Goal: Task Accomplishment & Management: Contribute content

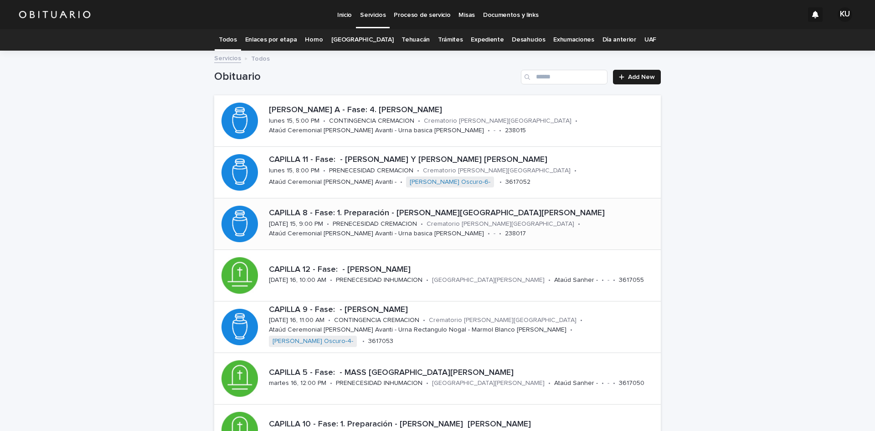
click at [469, 215] on p "CAPILLA 8 - Fase: 1. Preparación - [PERSON_NAME][GEOGRAPHIC_DATA][PERSON_NAME]" at bounding box center [463, 213] width 388 height 10
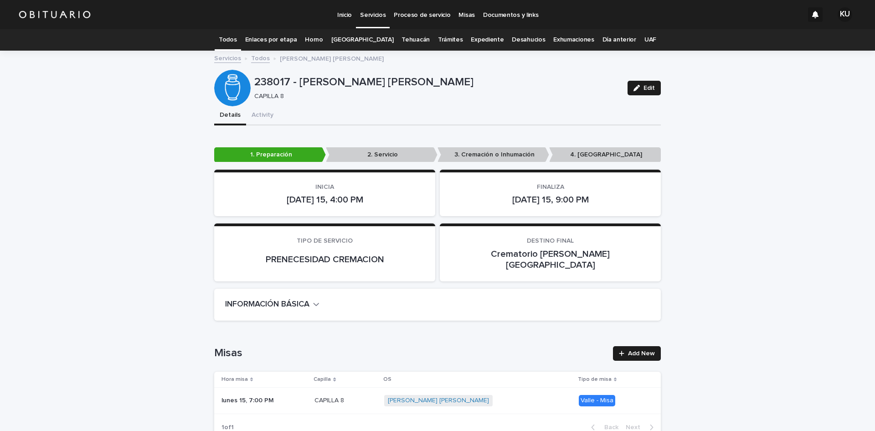
click at [381, 14] on p "Servicios" at bounding box center [373, 9] width 26 height 19
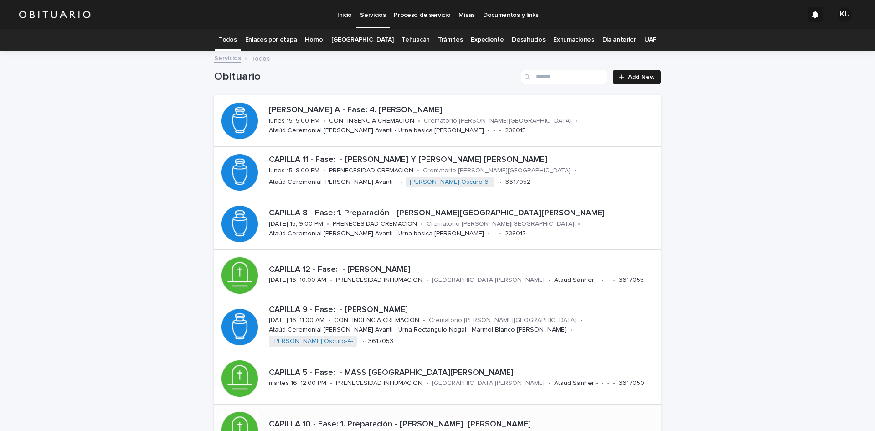
click at [587, 413] on div "CAPILLA 10 - Fase: 1. Preparación - [PERSON_NAME] [PERSON_NAME][DATE] 16, 1:00 …" at bounding box center [437, 429] width 447 height 51
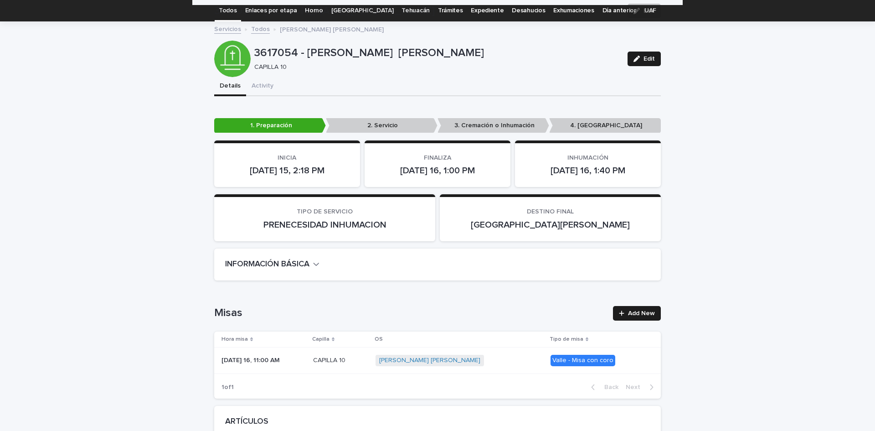
scroll to position [2205, 0]
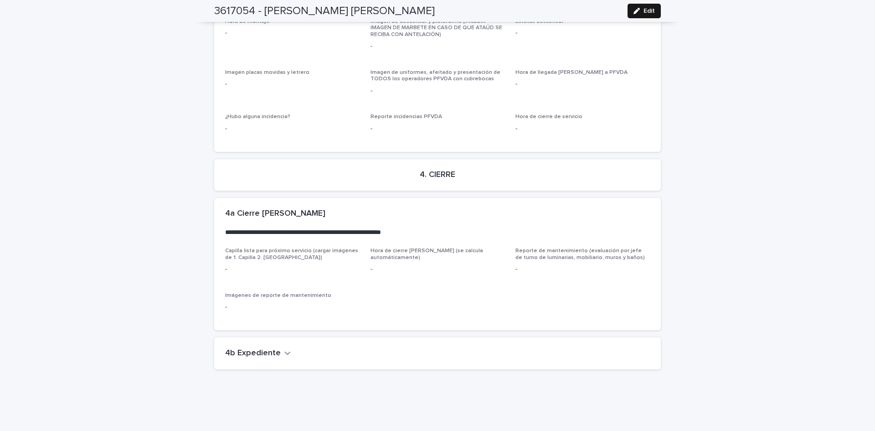
click at [634, 8] on icon "button" at bounding box center [637, 11] width 6 height 6
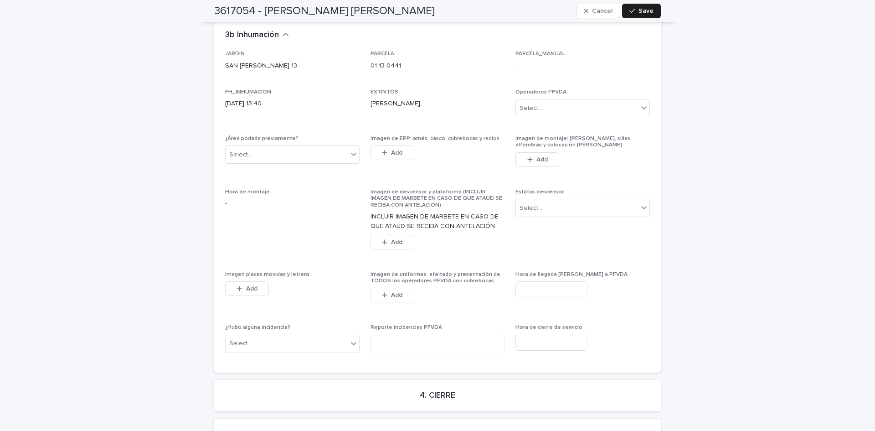
scroll to position [2454, 0]
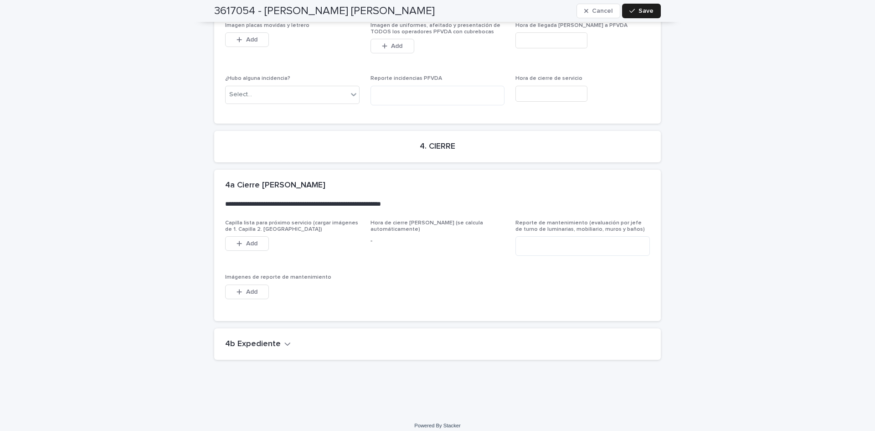
click at [284, 340] on icon "button" at bounding box center [287, 344] width 6 height 8
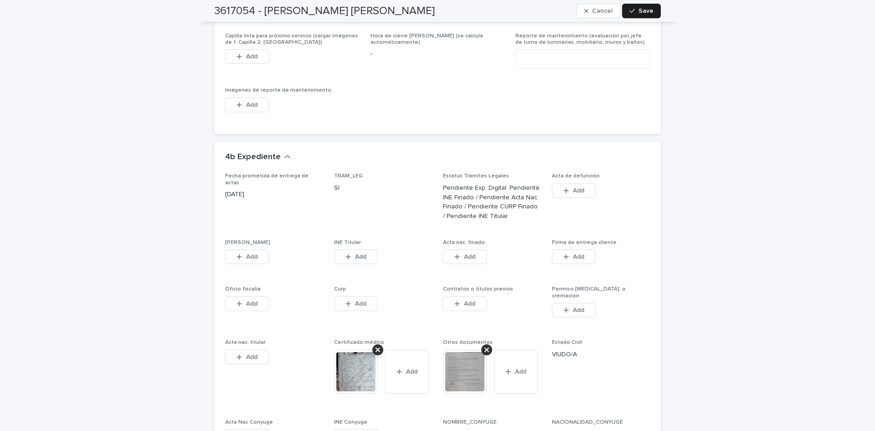
scroll to position [2793, 0]
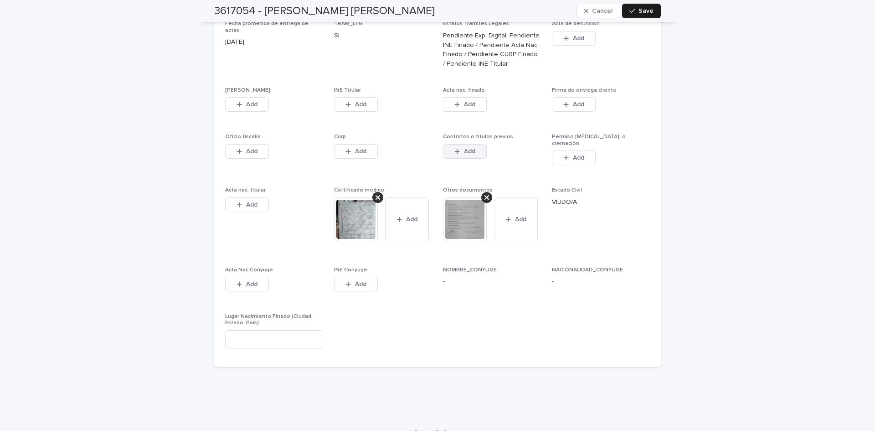
click at [470, 148] on button "Add" at bounding box center [465, 151] width 44 height 15
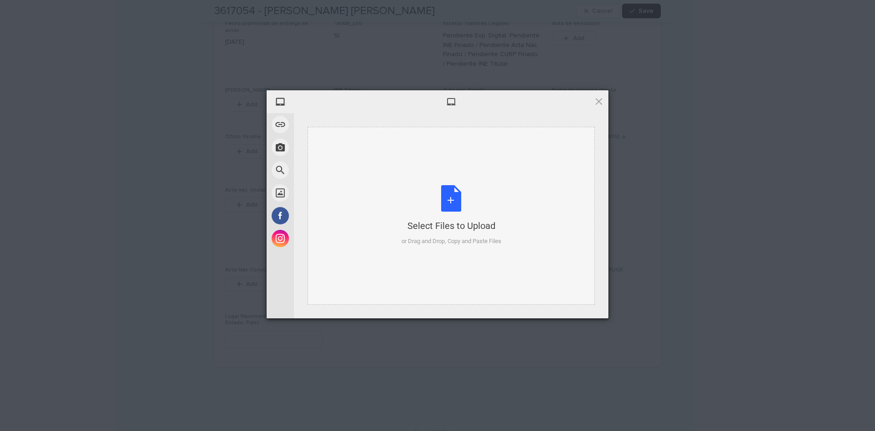
click at [443, 199] on div "Select Files to Upload or Drag and Drop, Copy and Paste Files" at bounding box center [452, 215] width 100 height 61
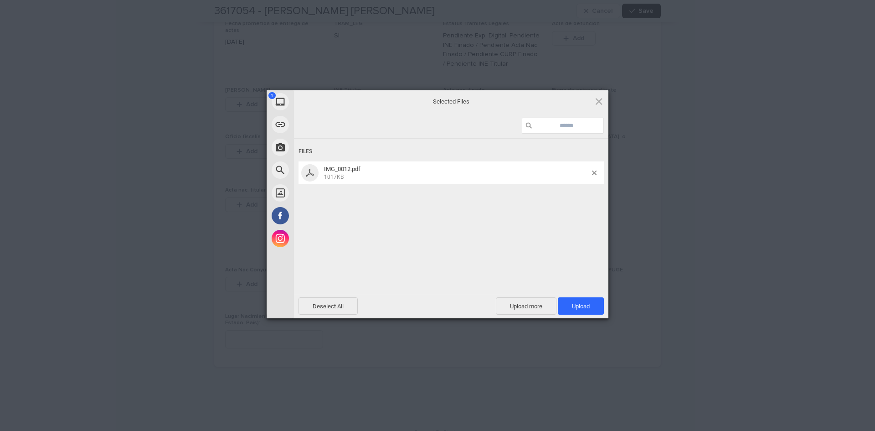
click at [583, 306] on span "Upload 1" at bounding box center [581, 306] width 18 height 7
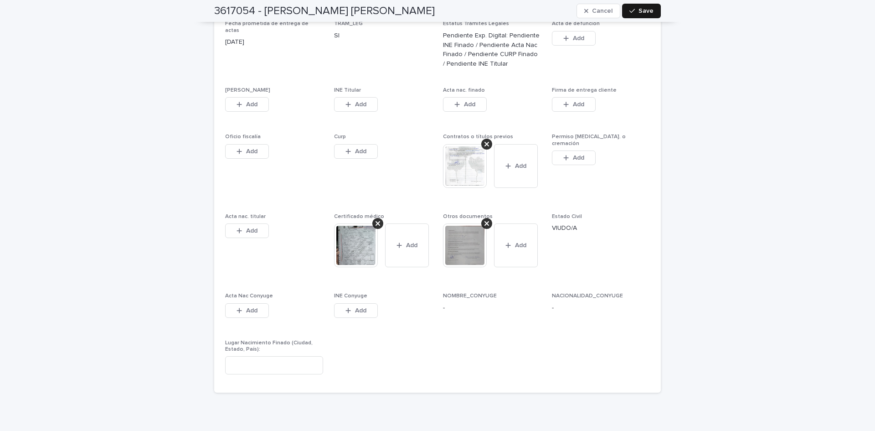
click at [649, 14] on span "Save" at bounding box center [646, 11] width 15 height 6
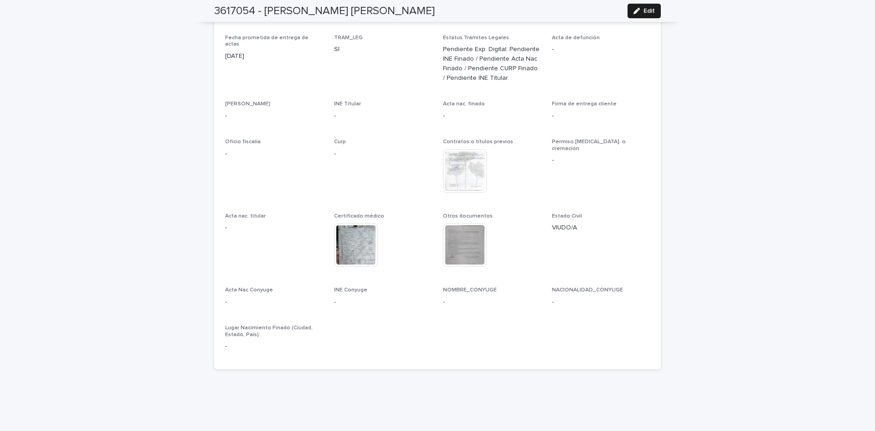
scroll to position [307, 0]
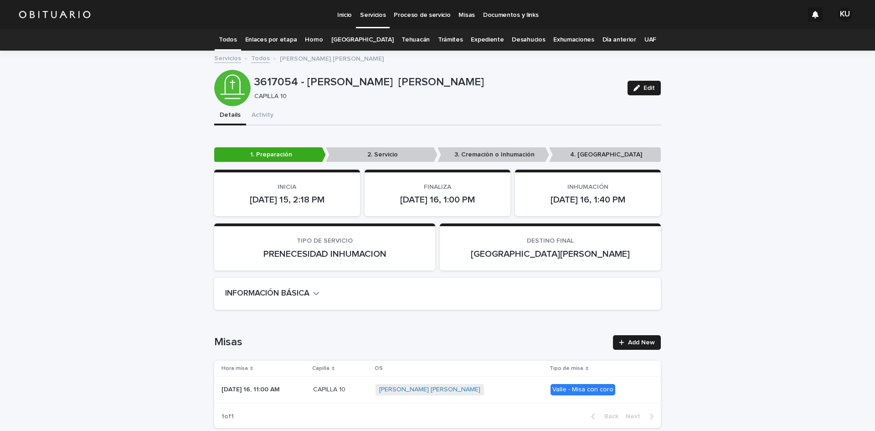
click at [374, 12] on p "Servicios" at bounding box center [373, 9] width 26 height 19
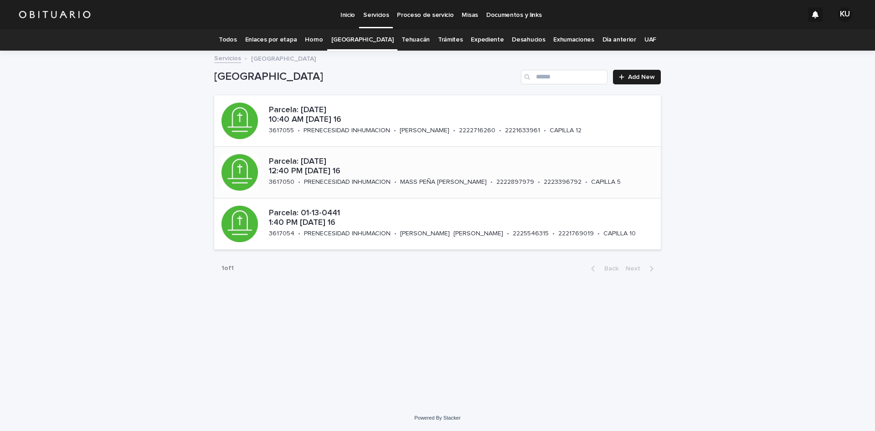
click at [360, 168] on p "Parcela: 05-05-1341 12:40 PM martes 16" at bounding box center [463, 167] width 388 height 20
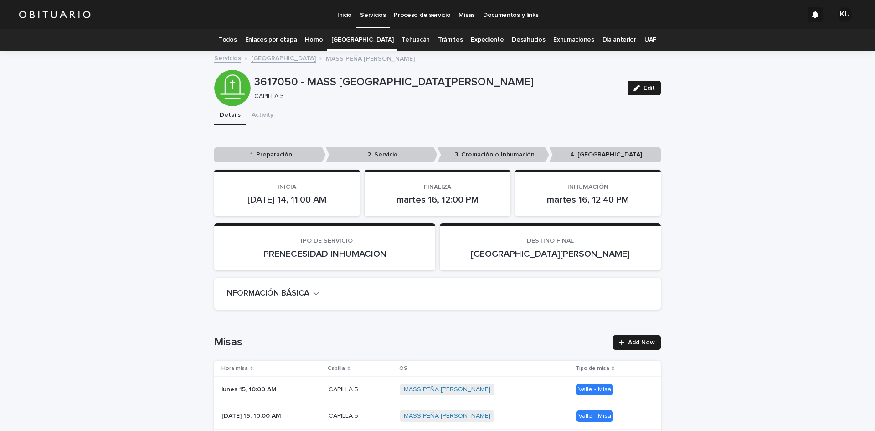
scroll to position [2137, 0]
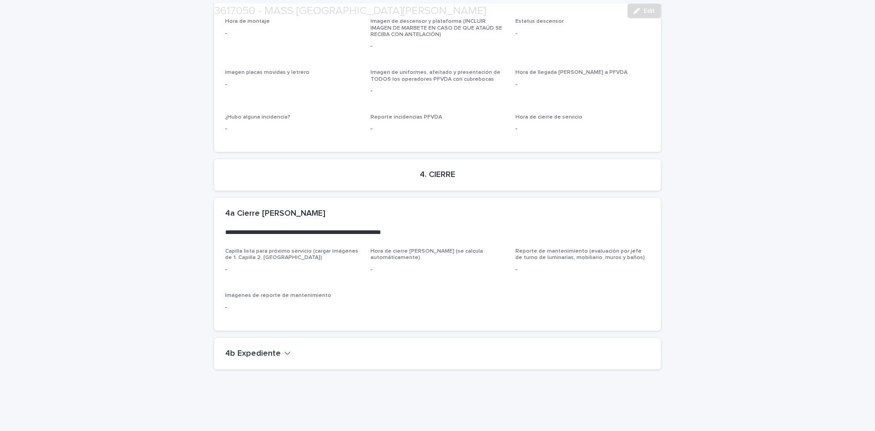
click at [251, 349] on h2 "4b Expediente" at bounding box center [253, 354] width 56 height 10
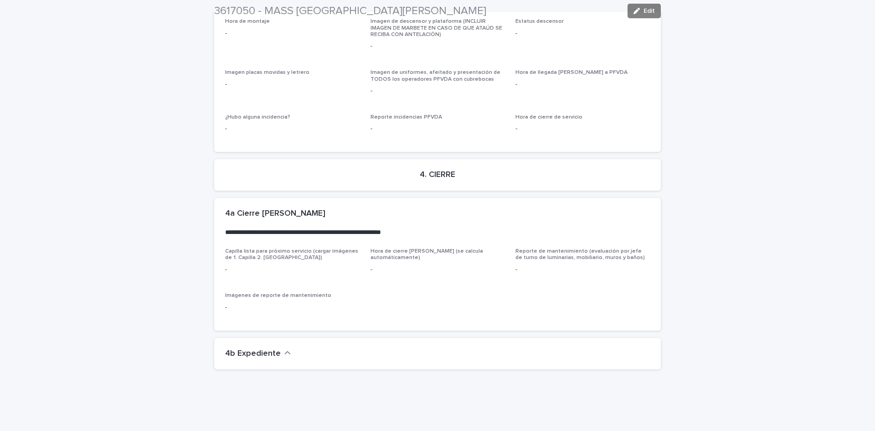
click at [264, 349] on h2 "4b Expediente" at bounding box center [253, 354] width 56 height 10
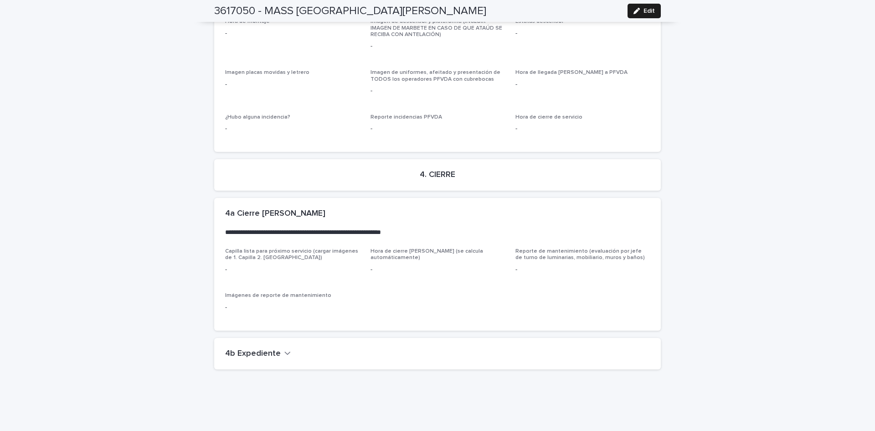
click at [241, 349] on h2 "4b Expediente" at bounding box center [253, 354] width 56 height 10
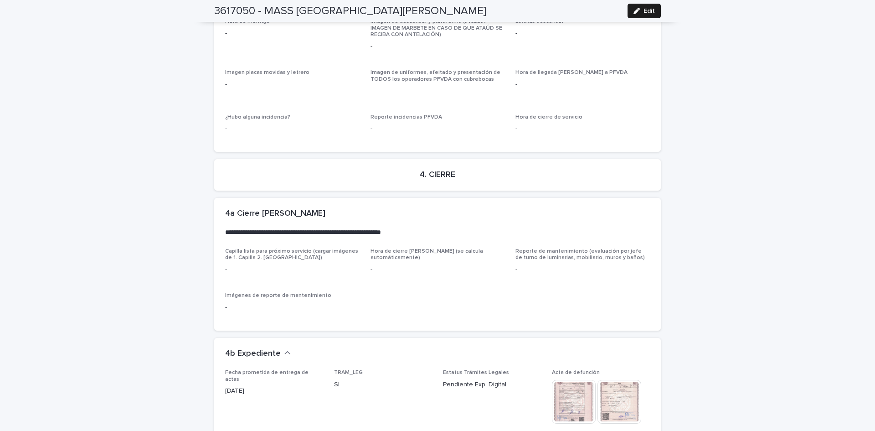
scroll to position [2516, 0]
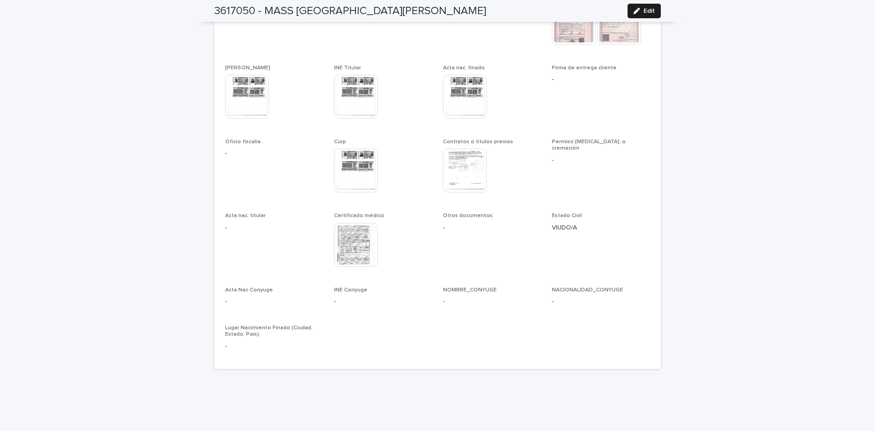
click at [465, 158] on img at bounding box center [465, 171] width 44 height 44
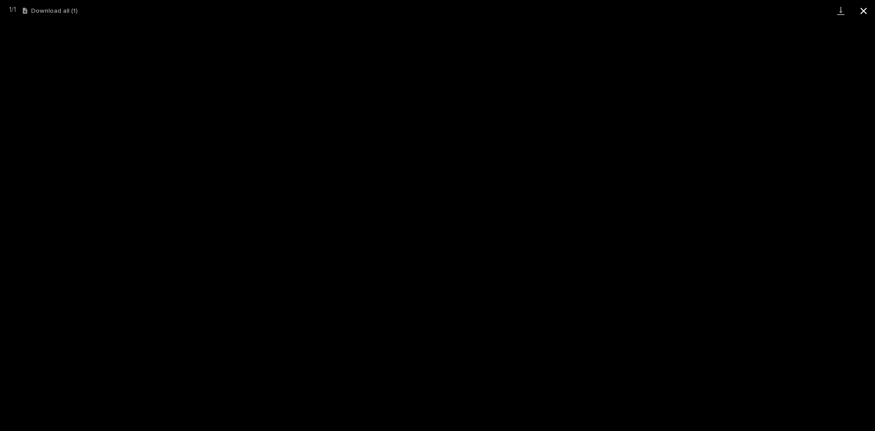
click at [869, 10] on button "Close gallery" at bounding box center [863, 10] width 23 height 21
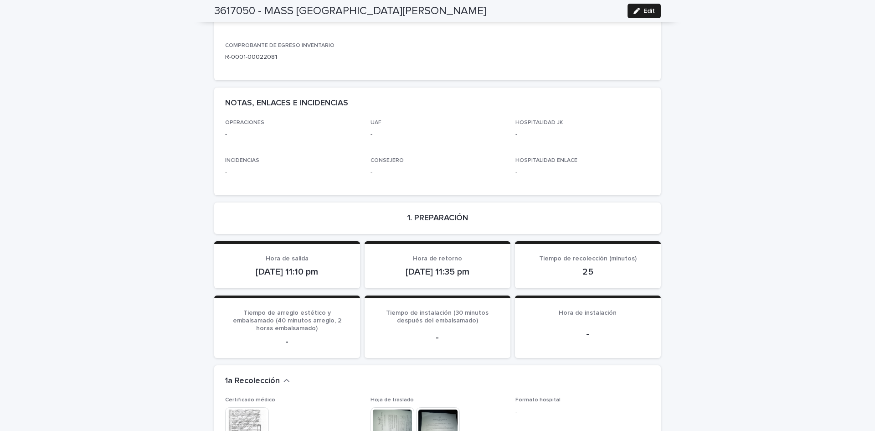
scroll to position [0, 0]
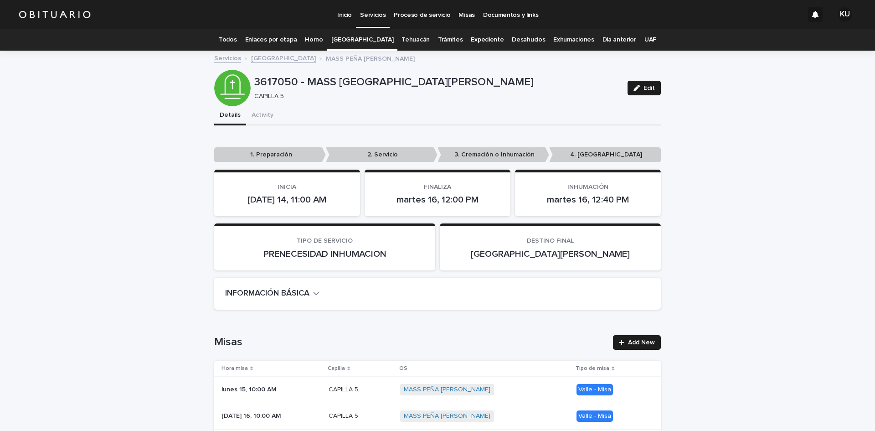
click at [372, 18] on p "Servicios" at bounding box center [373, 9] width 26 height 19
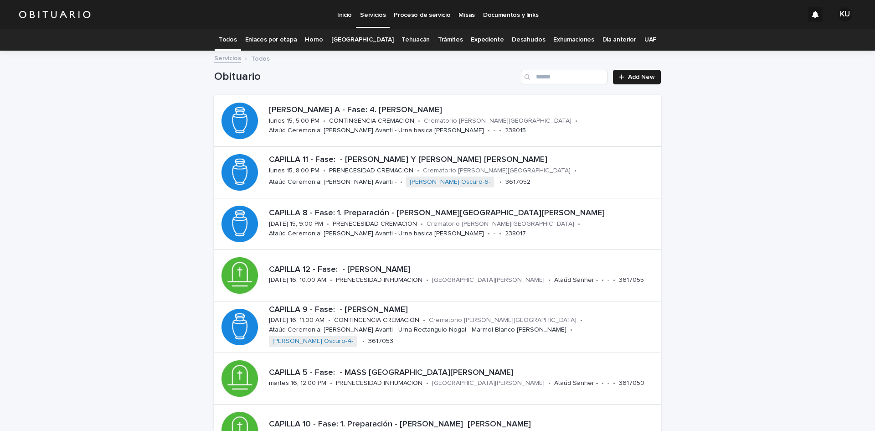
click at [371, 15] on p "Servicios" at bounding box center [373, 9] width 26 height 19
click at [356, 36] on link "[GEOGRAPHIC_DATA]" at bounding box center [362, 39] width 62 height 21
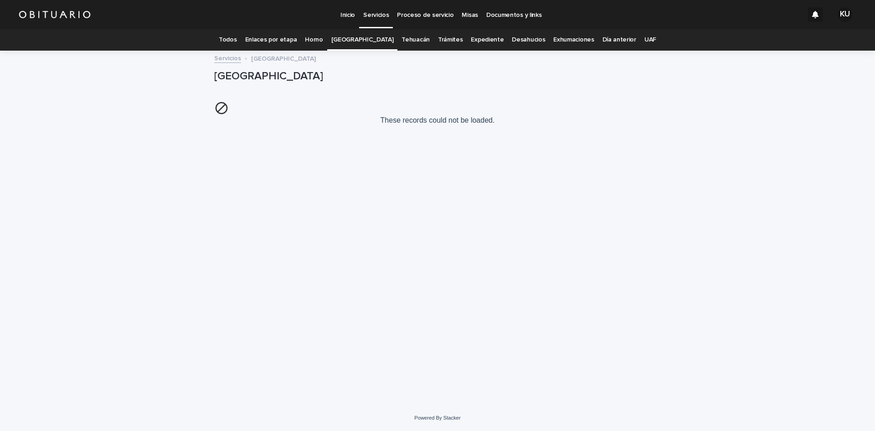
click at [356, 42] on link "[GEOGRAPHIC_DATA]" at bounding box center [362, 39] width 62 height 21
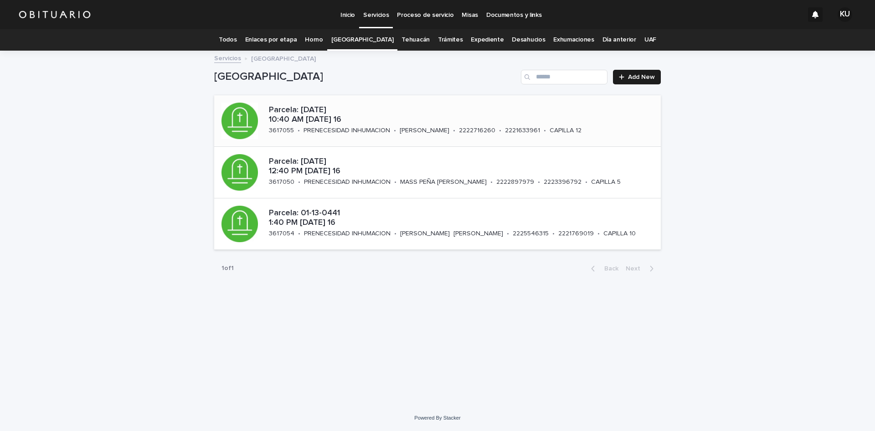
click at [408, 116] on p "Parcela: 05-03-1043 10:40 AM martes 16" at bounding box center [461, 115] width 385 height 20
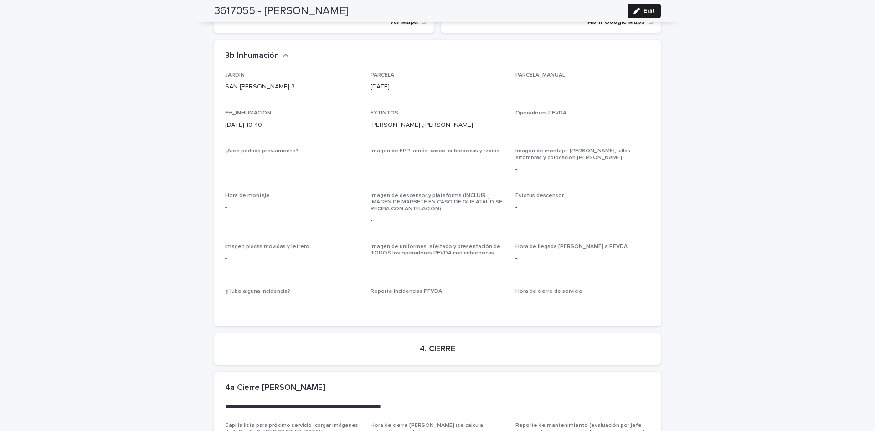
scroll to position [2259, 0]
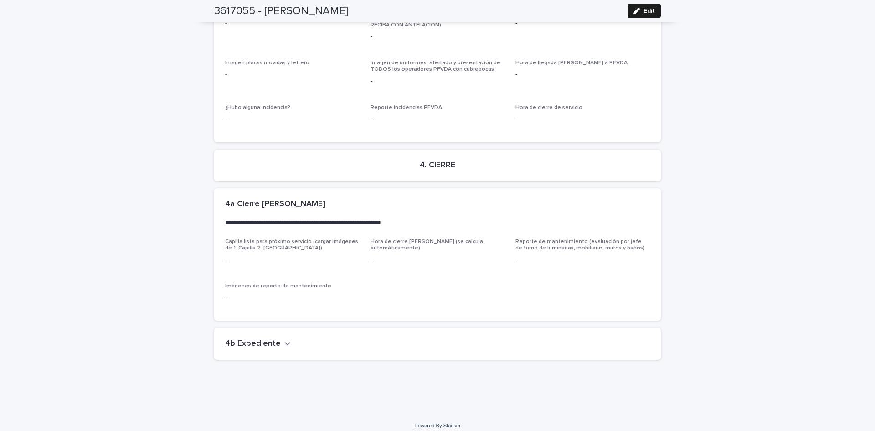
click at [269, 343] on div "4b Expediente" at bounding box center [437, 344] width 447 height 32
click at [269, 339] on h2 "4b Expediente" at bounding box center [253, 344] width 56 height 10
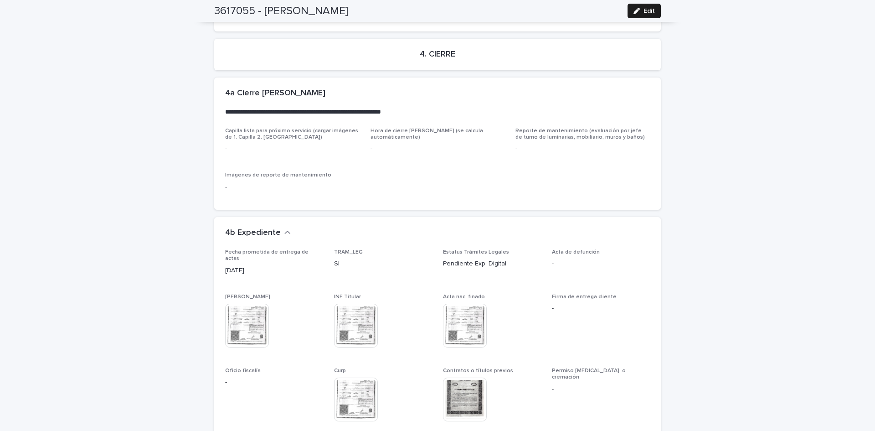
scroll to position [2611, 0]
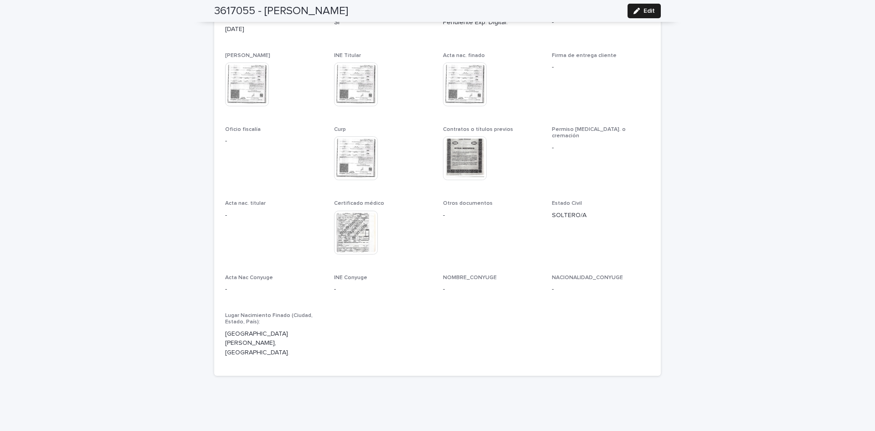
click at [465, 150] on img at bounding box center [465, 158] width 44 height 44
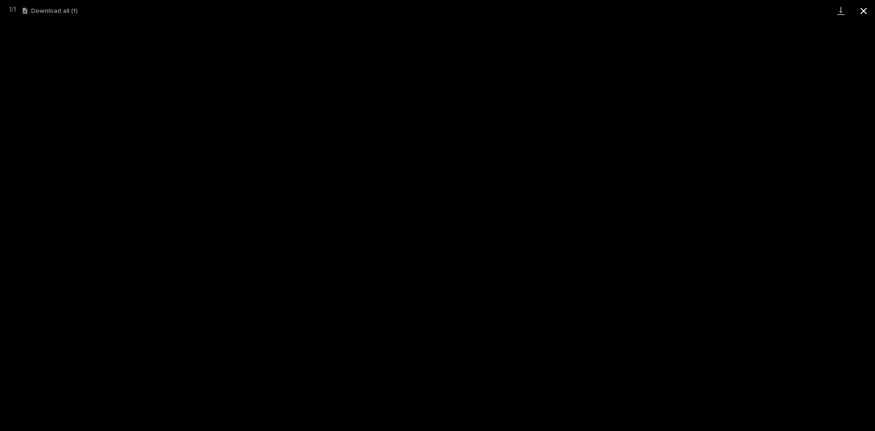
click at [862, 11] on button "Close gallery" at bounding box center [863, 10] width 23 height 21
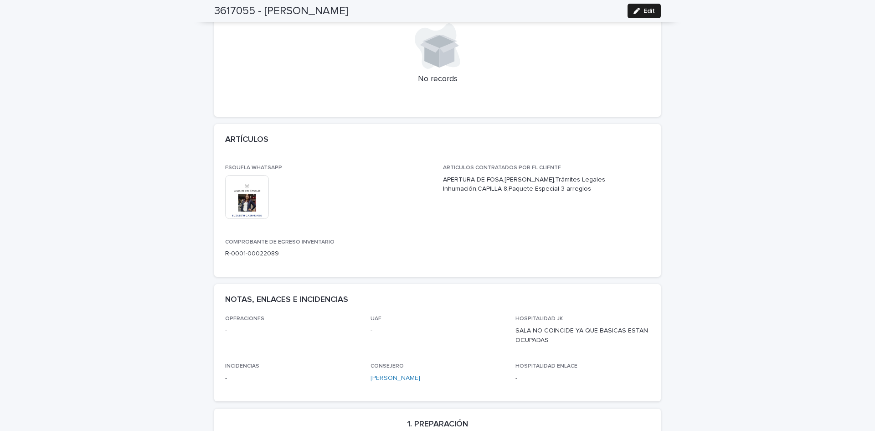
scroll to position [0, 0]
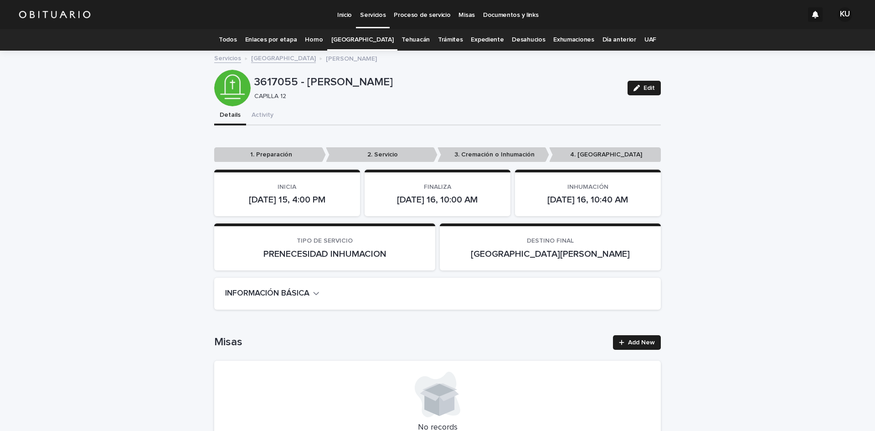
click at [351, 42] on link "[GEOGRAPHIC_DATA]" at bounding box center [362, 39] width 62 height 21
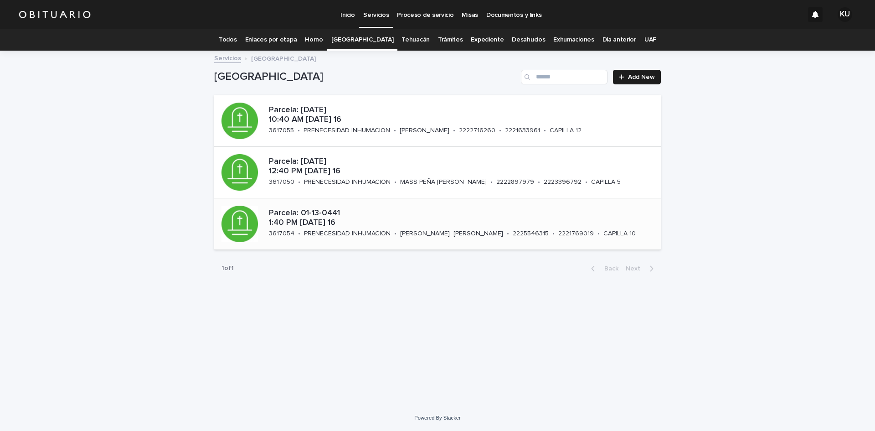
click at [408, 224] on p "Parcela: 01-13-0441 1:40 PM martes 16" at bounding box center [463, 218] width 388 height 20
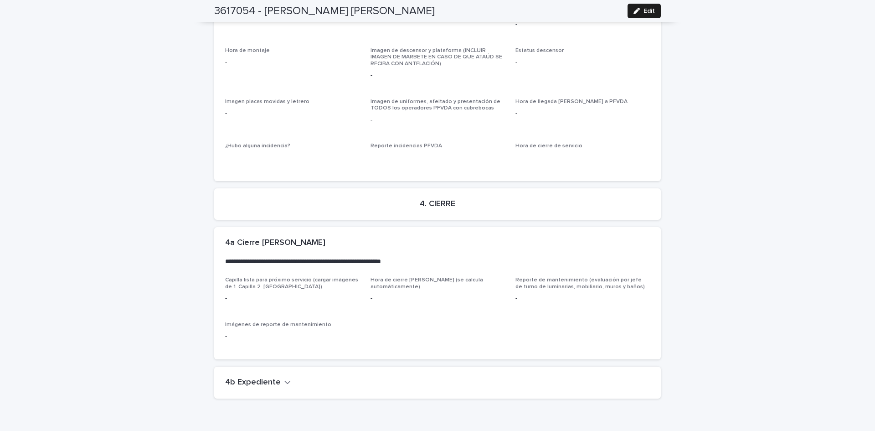
scroll to position [2205, 0]
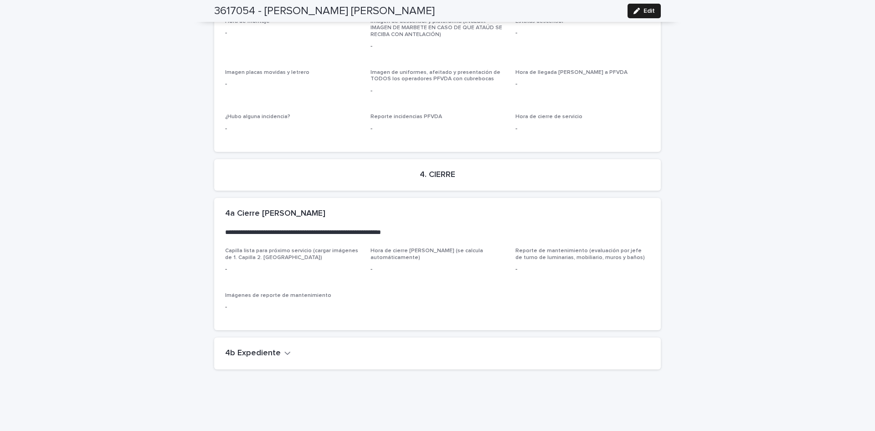
click at [276, 348] on button "4b Expediente" at bounding box center [258, 353] width 66 height 10
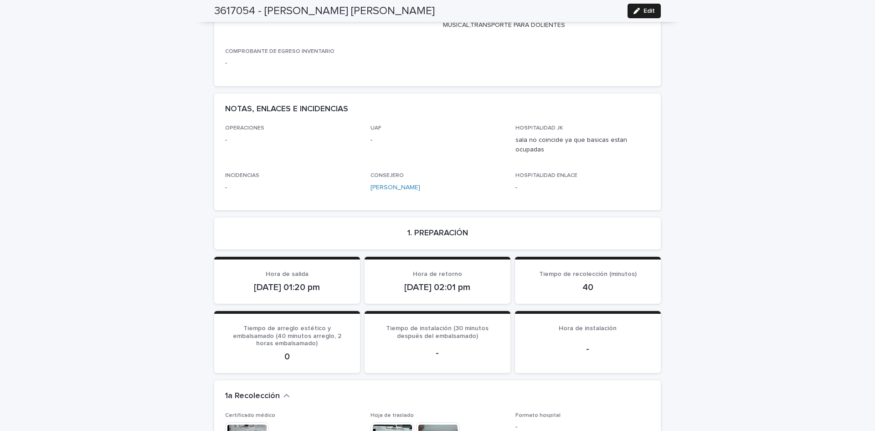
scroll to position [0, 0]
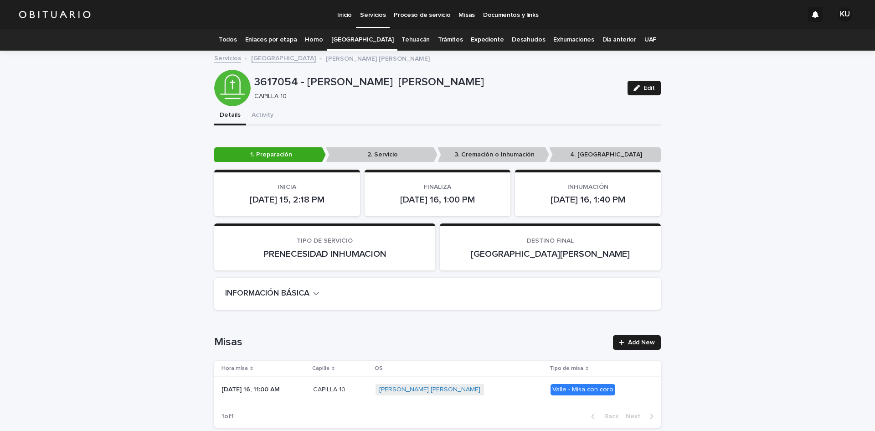
click at [373, 12] on p "Servicios" at bounding box center [373, 9] width 26 height 19
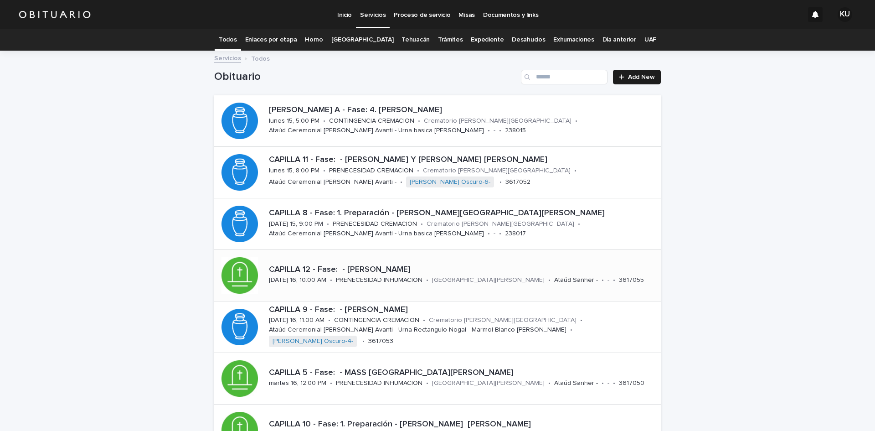
click at [444, 277] on p "[GEOGRAPHIC_DATA][PERSON_NAME]" at bounding box center [488, 280] width 113 height 8
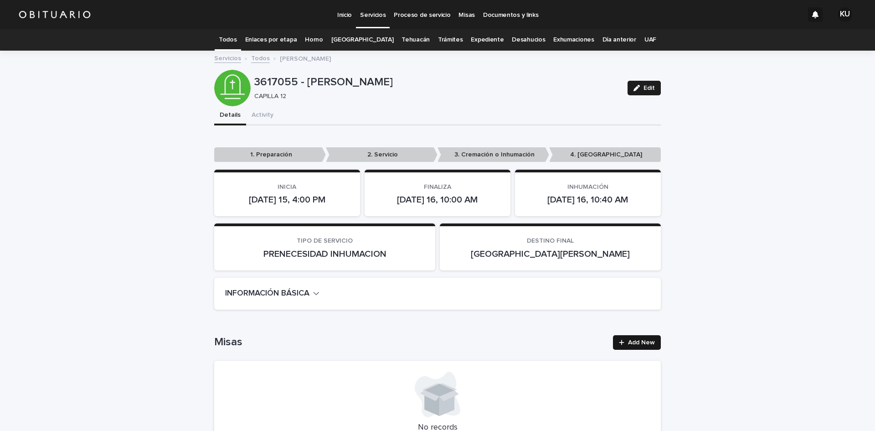
click at [645, 339] on span "Add New" at bounding box center [641, 342] width 27 height 6
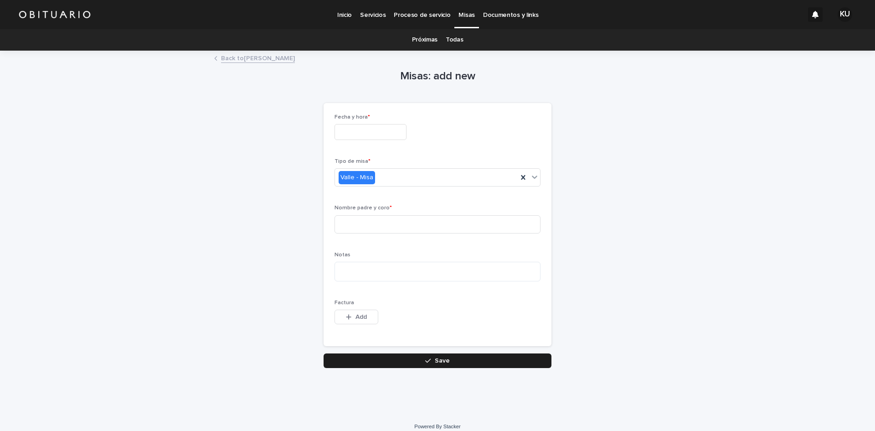
click at [387, 130] on input "text" at bounding box center [371, 132] width 72 height 16
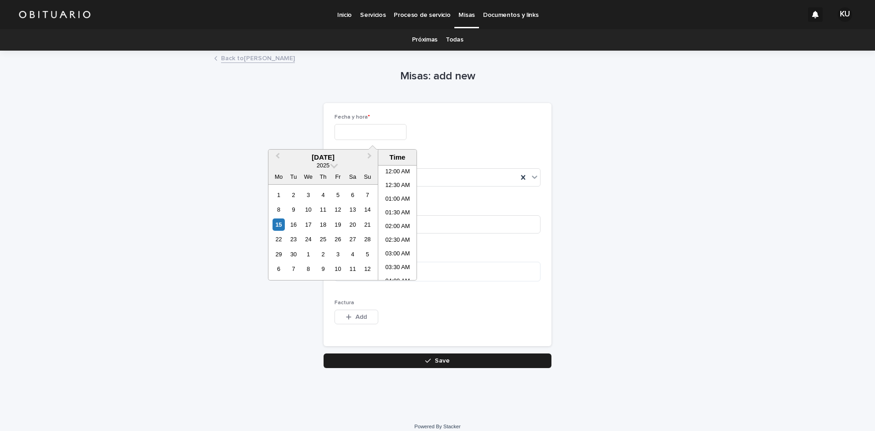
scroll to position [542, 0]
click at [289, 225] on div "16" at bounding box center [293, 224] width 12 height 12
click at [399, 231] on li "08:00 AM" at bounding box center [397, 233] width 39 height 14
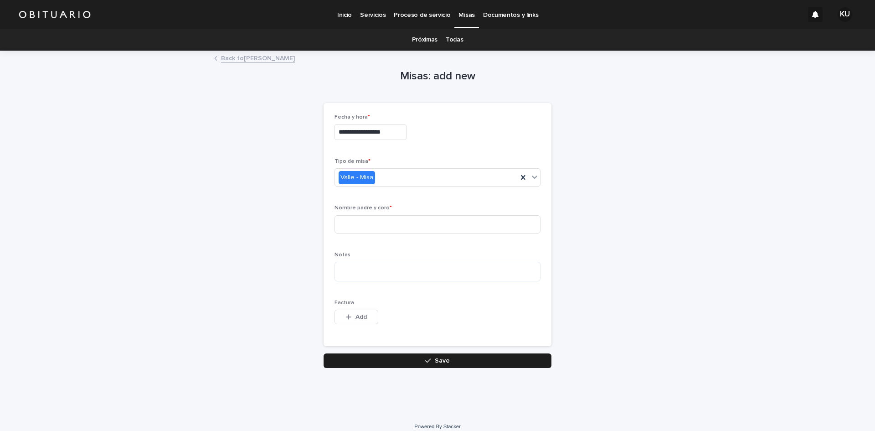
type input "**********"
click at [522, 181] on icon at bounding box center [523, 177] width 9 height 9
click at [532, 177] on icon at bounding box center [534, 176] width 5 height 3
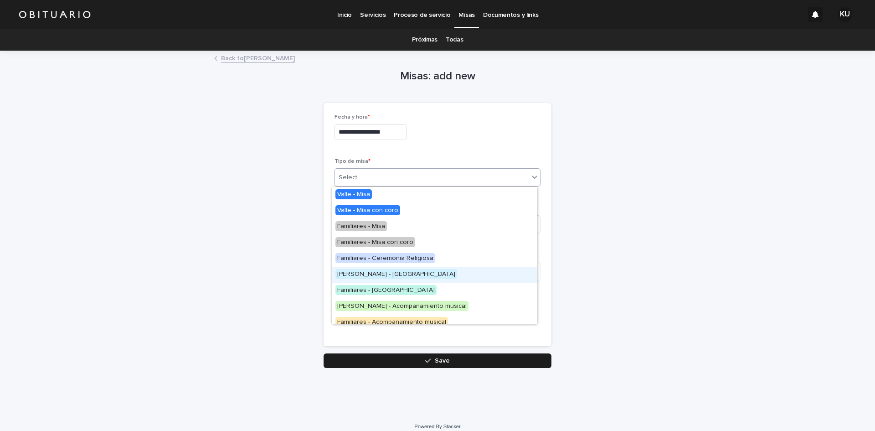
click at [379, 273] on div "Valle - Rosario" at bounding box center [434, 275] width 205 height 16
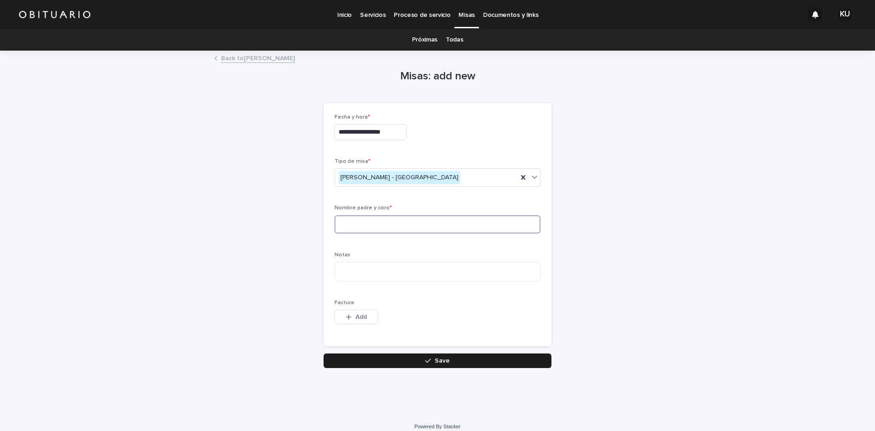
click at [383, 218] on input at bounding box center [438, 224] width 206 height 18
type input "**********"
click at [395, 357] on button "Save" at bounding box center [438, 360] width 228 height 15
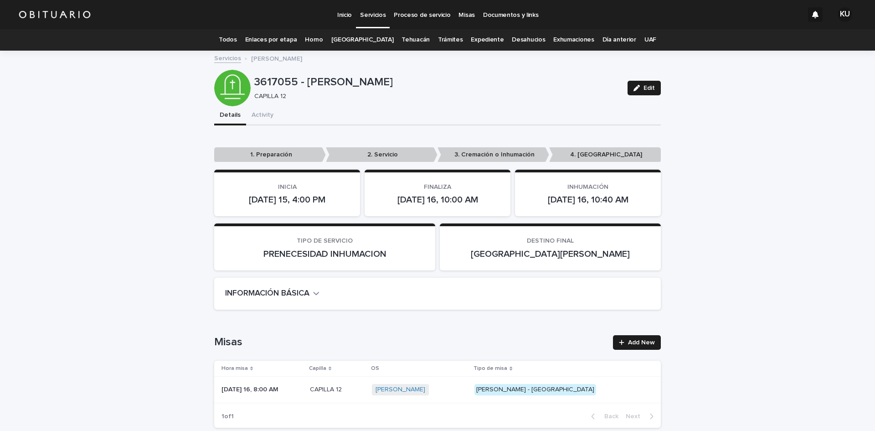
click at [376, 16] on p "Servicios" at bounding box center [373, 9] width 26 height 19
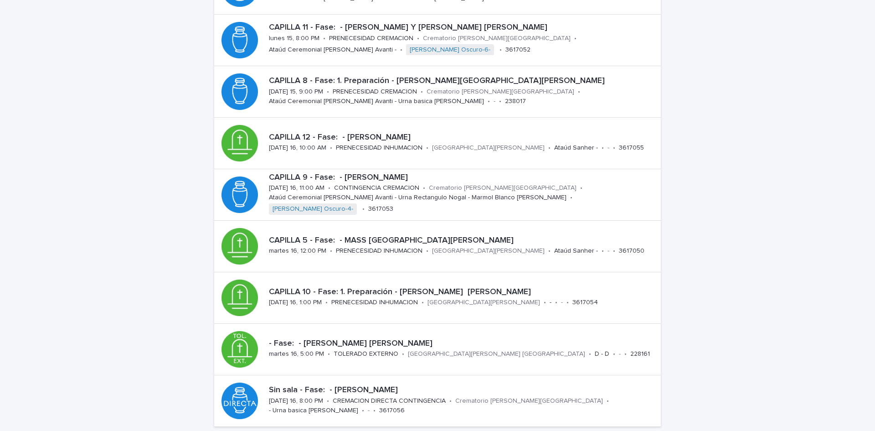
scroll to position [230, 0]
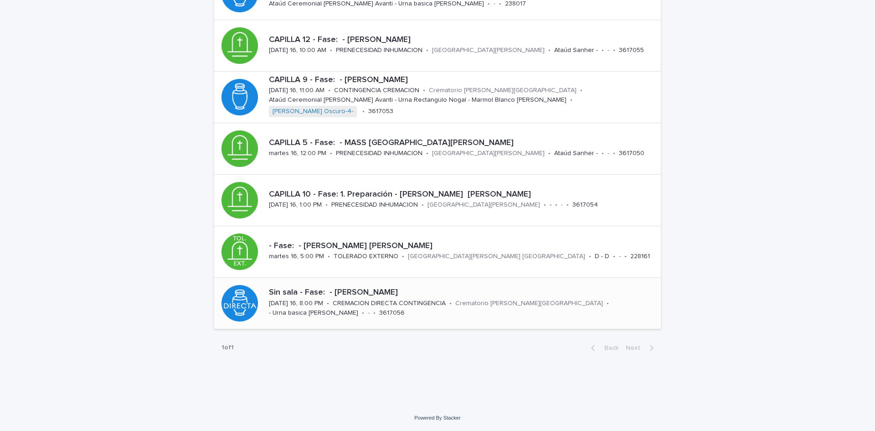
click at [490, 301] on p "Crematorio [PERSON_NAME][GEOGRAPHIC_DATA]" at bounding box center [529, 303] width 148 height 8
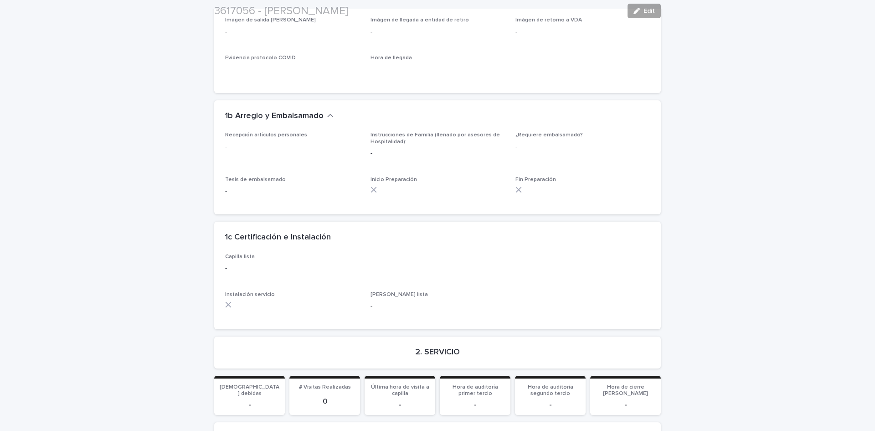
scroll to position [1721, 0]
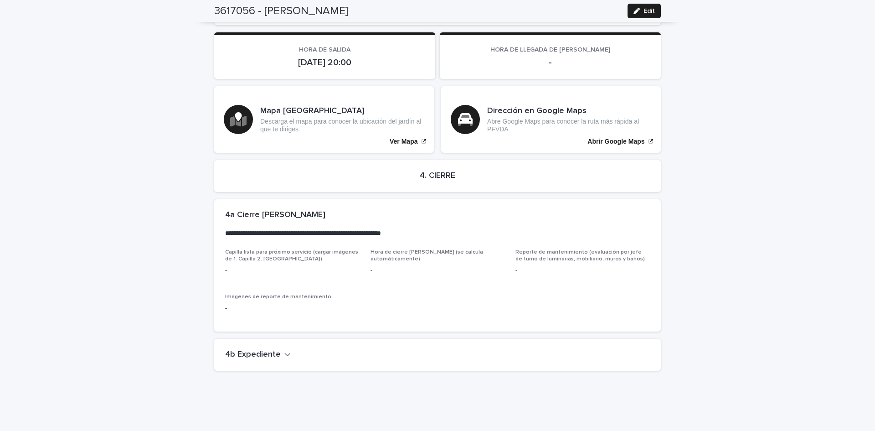
click at [248, 350] on h2 "4b Expediente" at bounding box center [253, 355] width 56 height 10
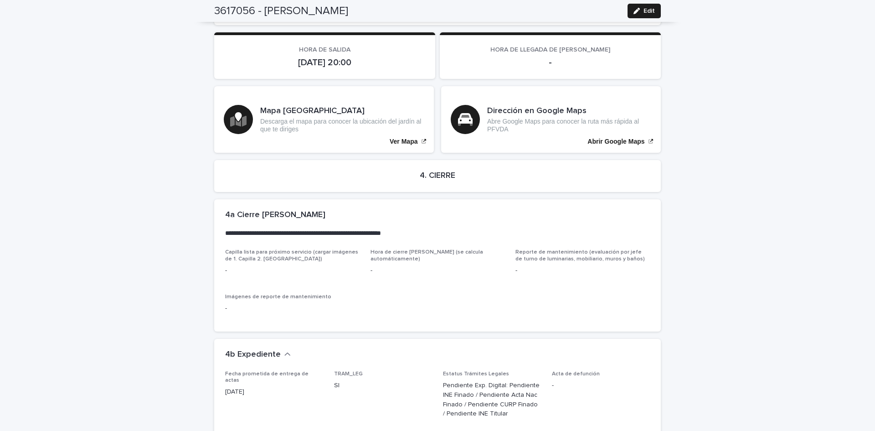
scroll to position [1983, 0]
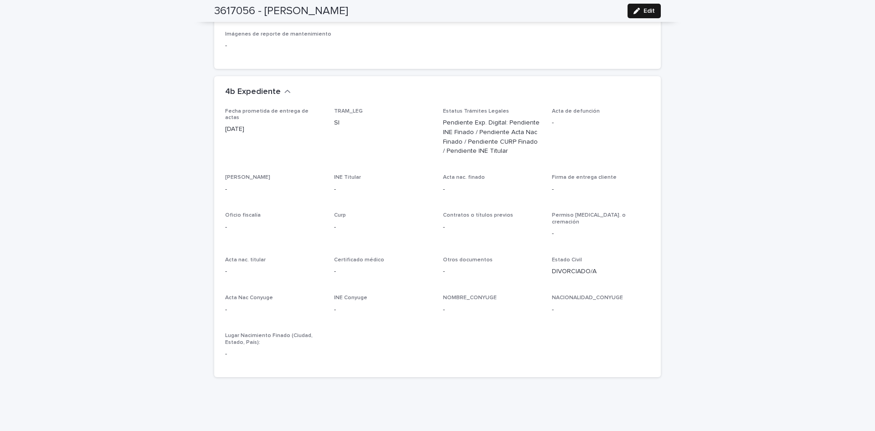
click at [629, 5] on button "Edit" at bounding box center [644, 11] width 33 height 15
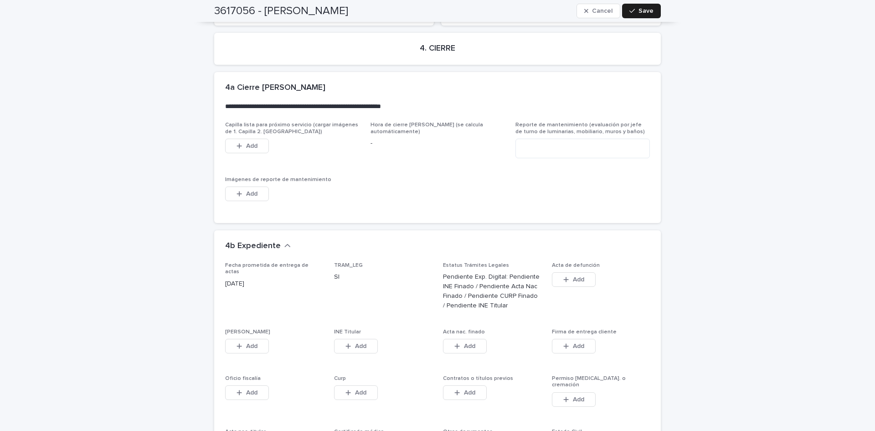
scroll to position [2181, 0]
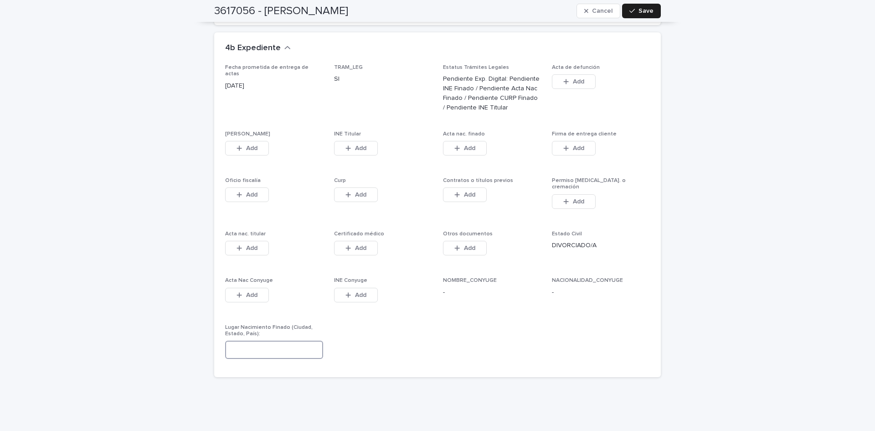
click at [247, 340] on input at bounding box center [274, 349] width 98 height 18
type input "******"
click at [251, 145] on span "Add" at bounding box center [251, 148] width 11 height 6
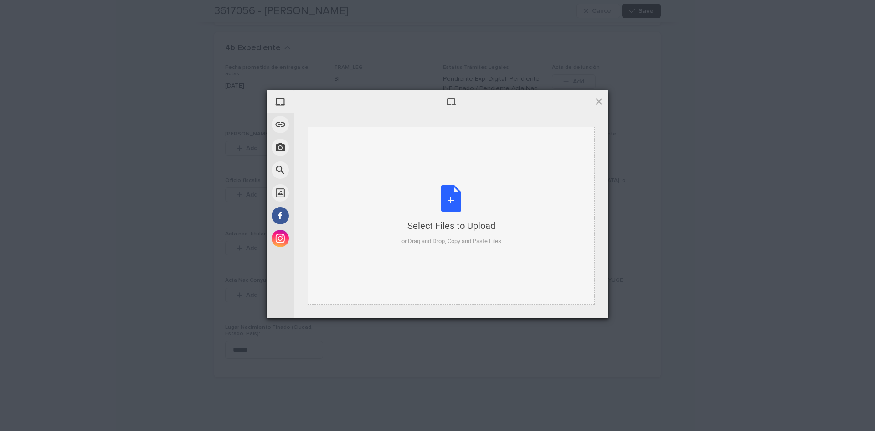
click at [432, 213] on div "Select Files to Upload or Drag and Drop, Copy and Paste Files" at bounding box center [452, 215] width 100 height 61
click at [601, 102] on span at bounding box center [599, 101] width 10 height 10
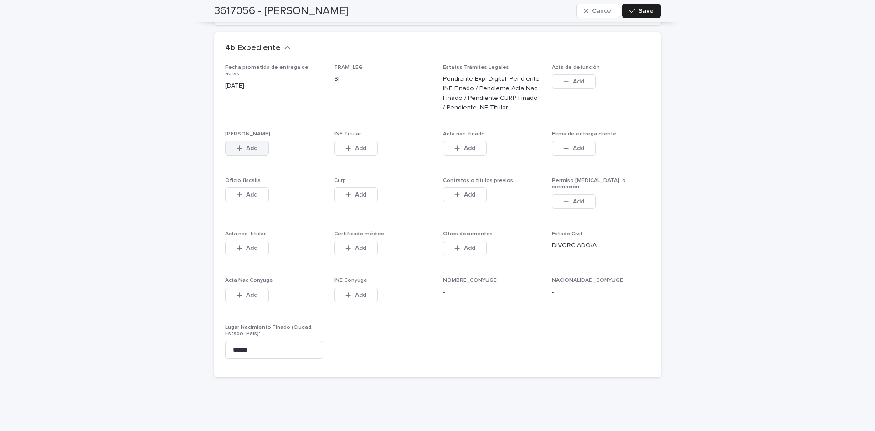
drag, startPoint x: 774, startPoint y: 271, endPoint x: 254, endPoint y: 126, distance: 539.8
click at [254, 141] on button "Add" at bounding box center [247, 148] width 44 height 15
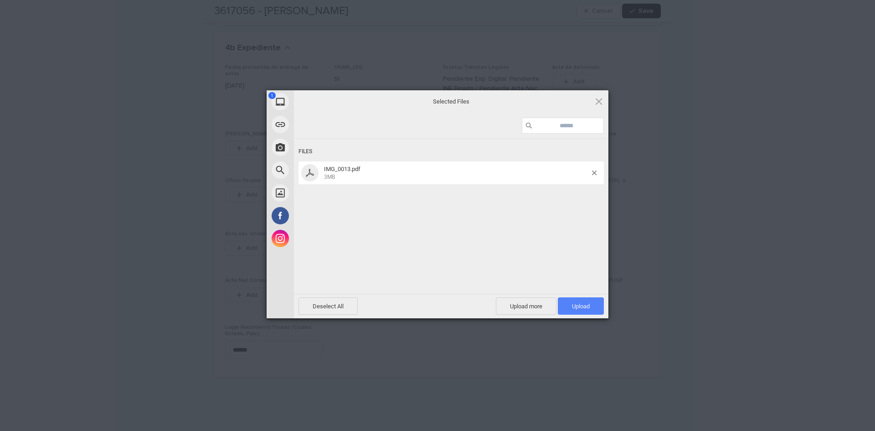
click at [580, 307] on span "Upload 1" at bounding box center [581, 306] width 18 height 7
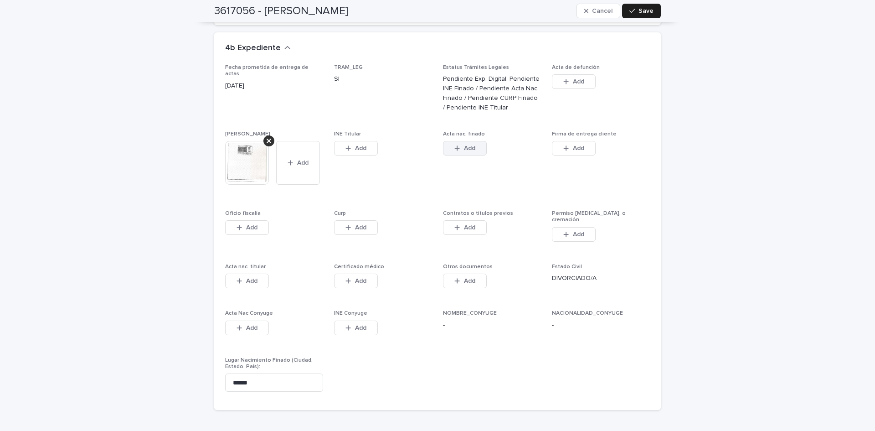
click at [459, 145] on div "button" at bounding box center [458, 148] width 9 height 6
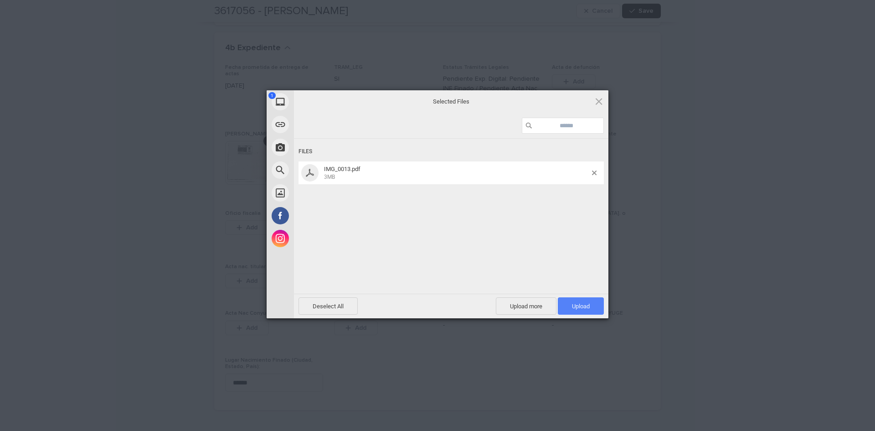
click at [572, 309] on span "Upload 1" at bounding box center [581, 306] width 18 height 7
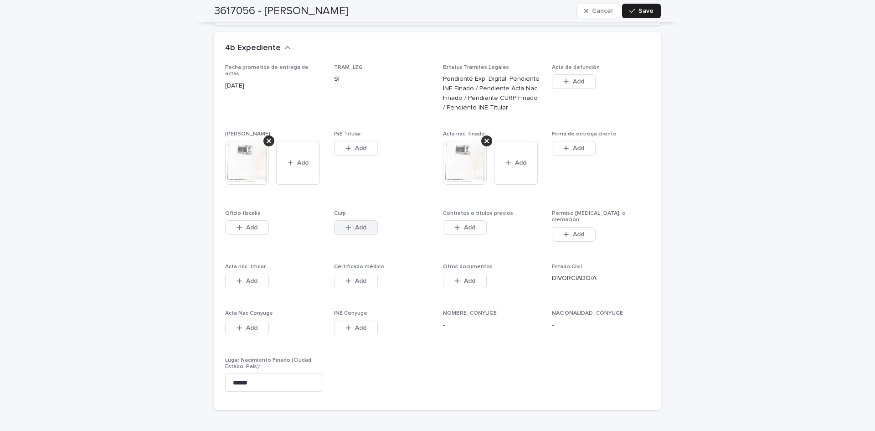
click at [354, 220] on button "Add" at bounding box center [356, 227] width 44 height 15
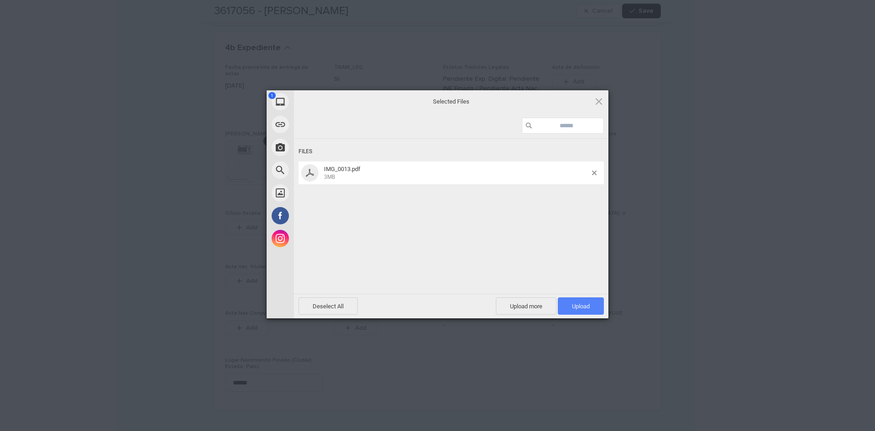
click at [577, 303] on span "Upload 1" at bounding box center [581, 306] width 18 height 7
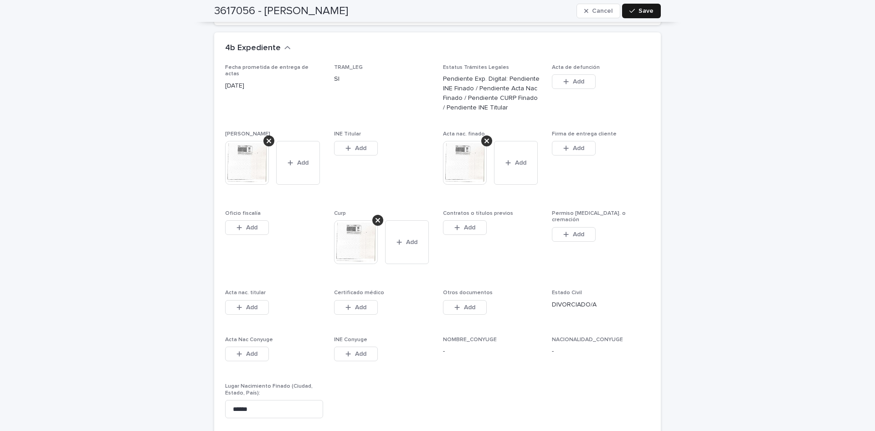
click at [634, 14] on div "button" at bounding box center [633, 11] width 9 height 6
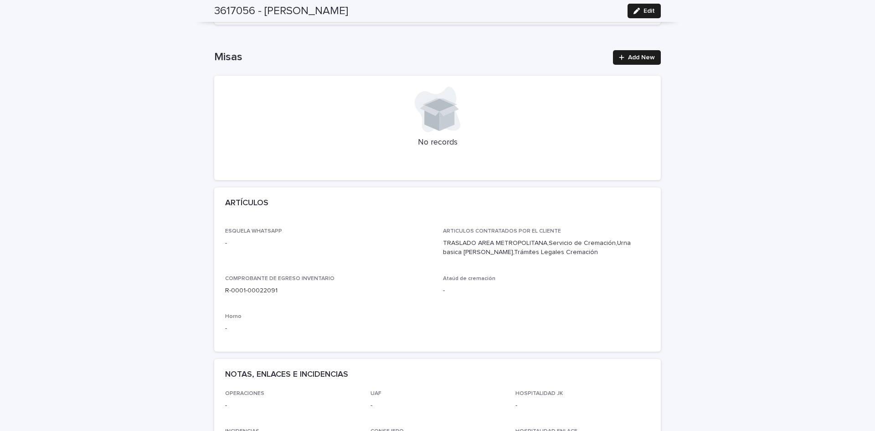
scroll to position [0, 0]
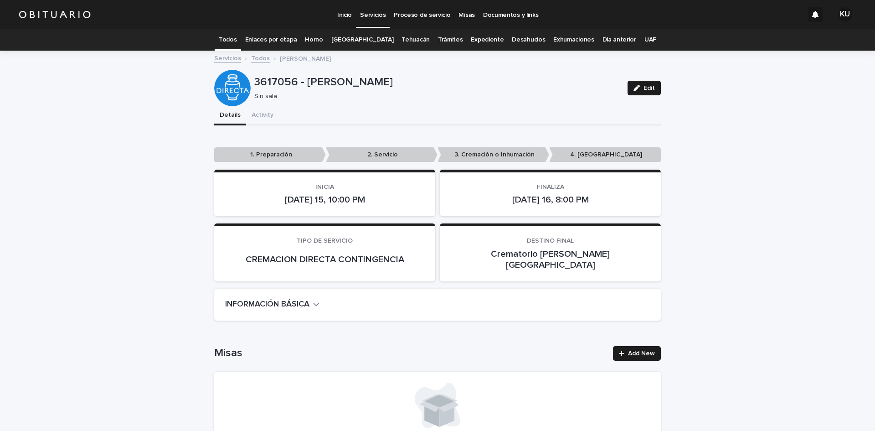
click at [368, 16] on p "Servicios" at bounding box center [373, 9] width 26 height 19
